Goal: Task Accomplishment & Management: Use online tool/utility

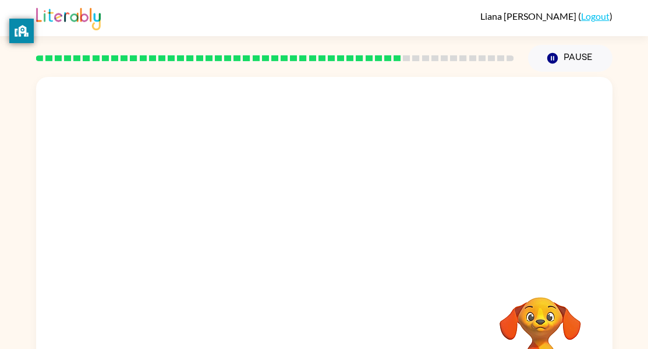
click at [511, 287] on video "Your browser must support playing .mp4 files to use Literably. Please try using…" at bounding box center [540, 337] width 117 height 117
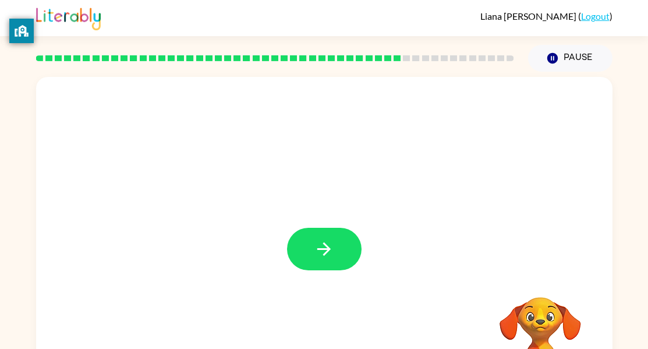
click at [475, 312] on div at bounding box center [324, 243] width 577 height 333
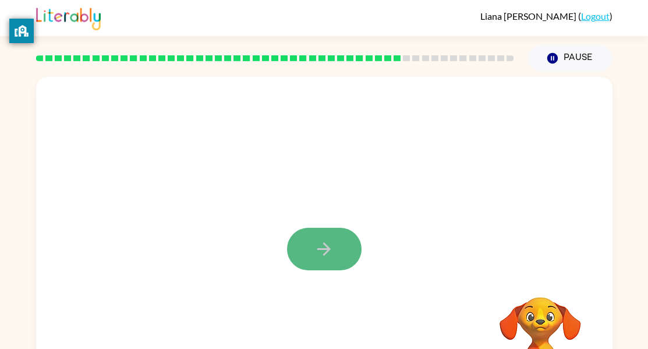
click at [327, 245] on icon "button" at bounding box center [324, 249] width 20 height 20
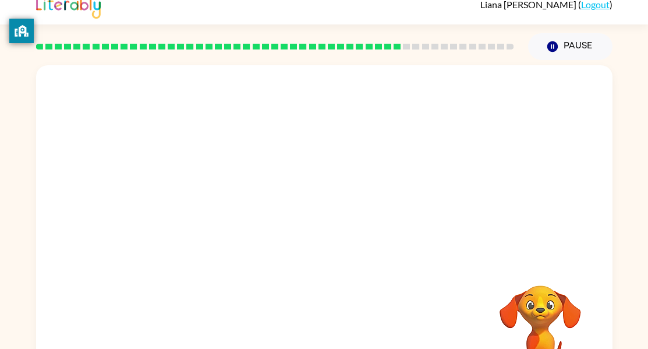
scroll to position [61, 0]
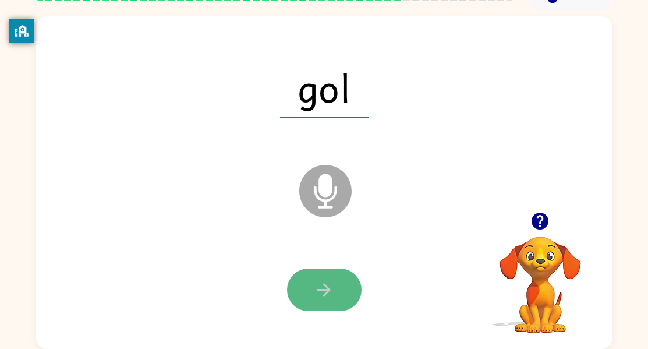
click at [336, 284] on button "button" at bounding box center [324, 290] width 75 height 43
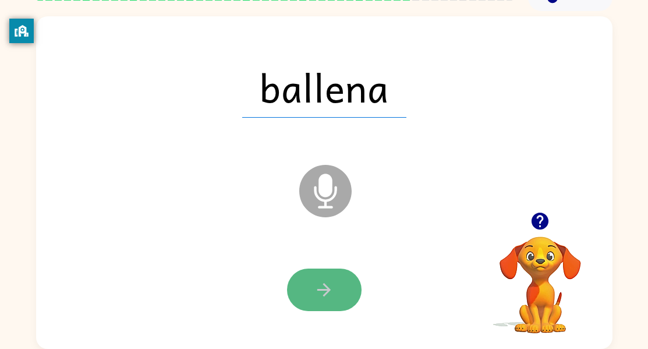
click at [331, 283] on icon "button" at bounding box center [324, 290] width 20 height 20
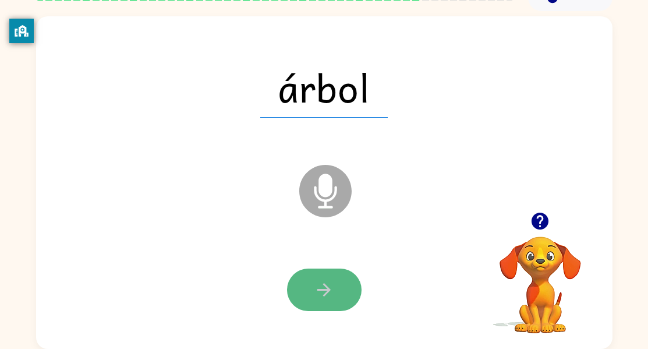
click at [330, 288] on icon "button" at bounding box center [324, 290] width 20 height 20
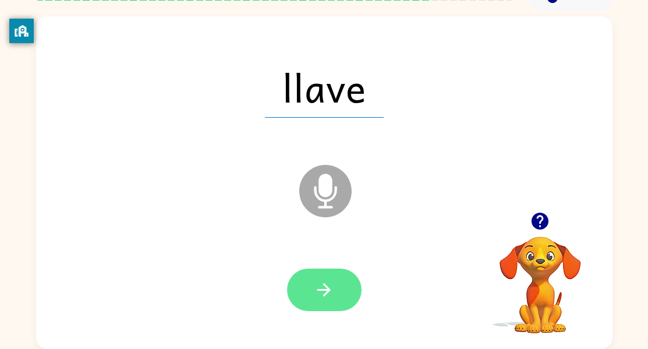
click at [331, 290] on icon "button" at bounding box center [324, 290] width 20 height 20
click at [333, 288] on icon "button" at bounding box center [324, 290] width 20 height 20
click at [332, 295] on icon "button" at bounding box center [324, 290] width 20 height 20
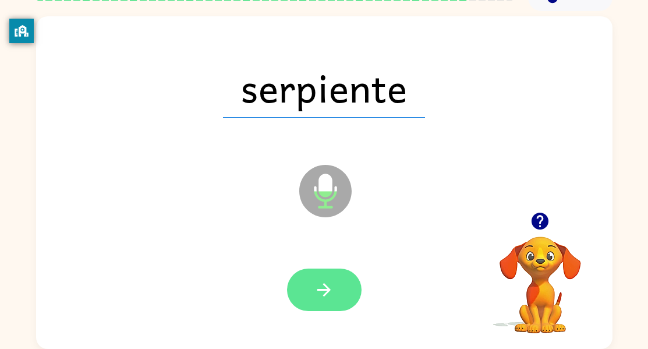
click at [330, 297] on icon "button" at bounding box center [324, 290] width 20 height 20
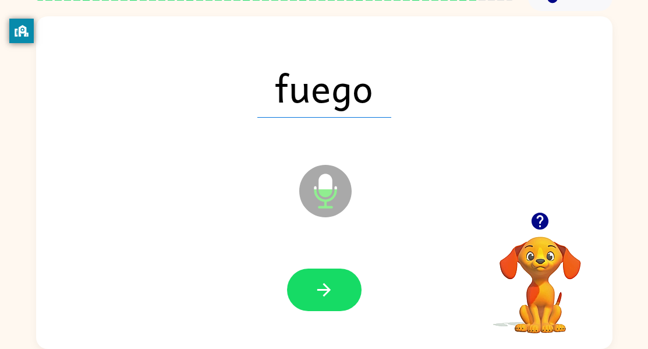
click at [329, 299] on icon "button" at bounding box center [324, 290] width 20 height 20
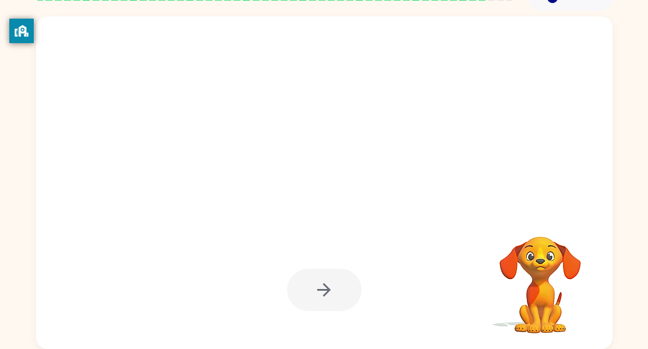
click at [329, 299] on div at bounding box center [324, 290] width 75 height 43
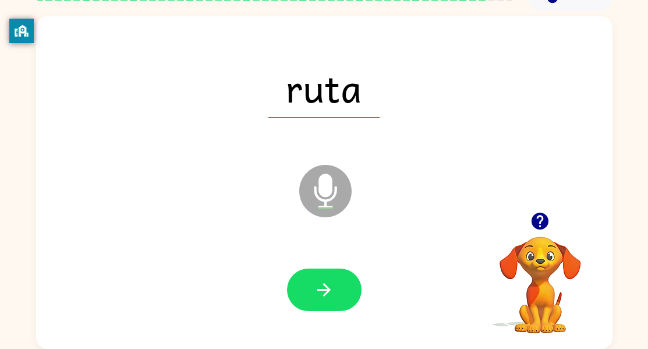
click at [329, 299] on icon "button" at bounding box center [324, 290] width 20 height 20
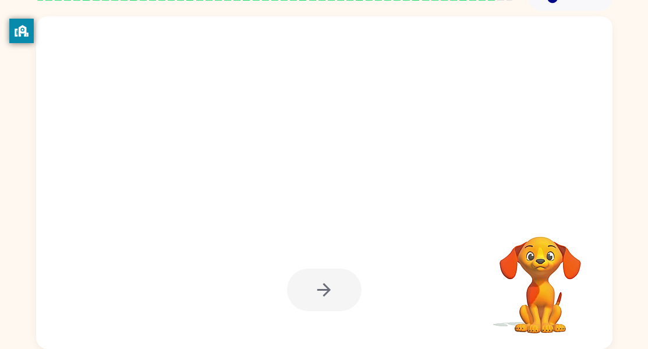
click at [329, 299] on div at bounding box center [324, 290] width 75 height 43
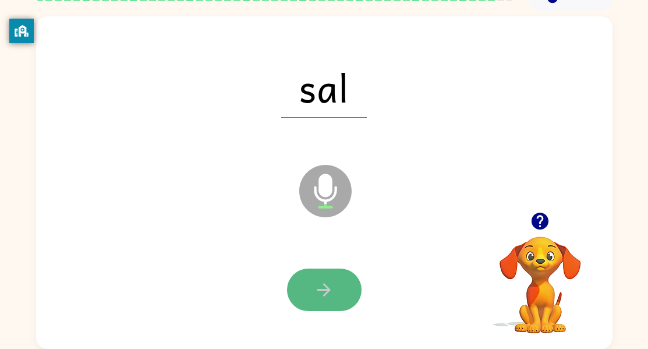
click at [329, 302] on button "button" at bounding box center [324, 290] width 75 height 43
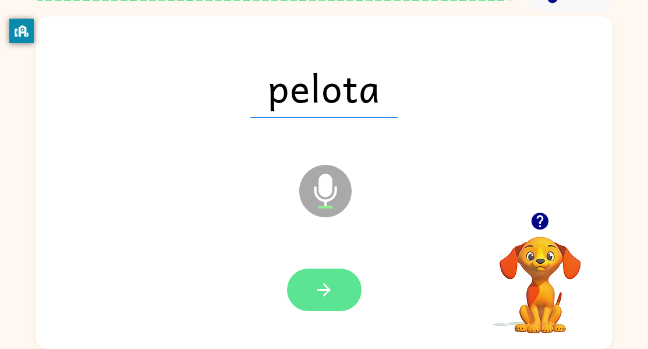
click at [312, 283] on button "button" at bounding box center [324, 290] width 75 height 43
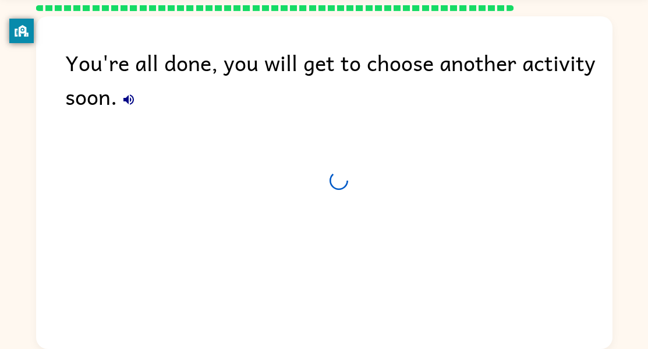
scroll to position [40, 0]
